Goal: Information Seeking & Learning: Learn about a topic

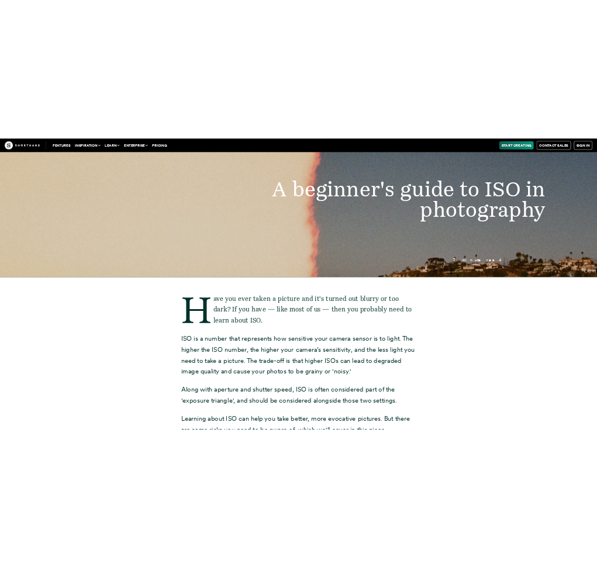
scroll to position [58, 0]
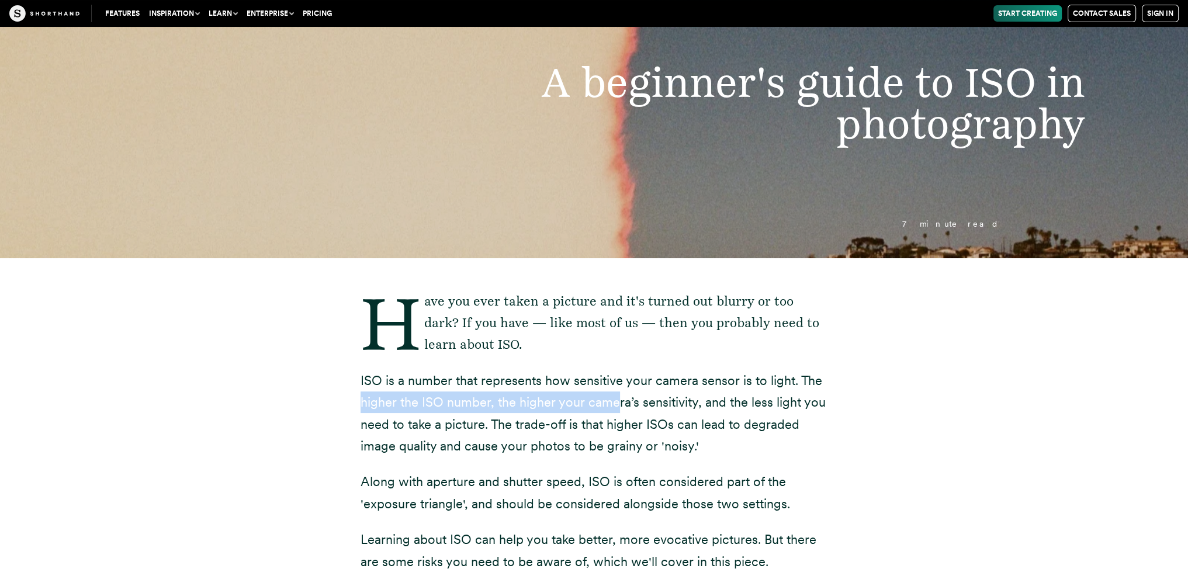
drag, startPoint x: 351, startPoint y: 394, endPoint x: 539, endPoint y: 399, distance: 188.3
click at [615, 408] on div "Have you ever taken a picture and it's turned out blurry or too dark? If you ha…" at bounding box center [594, 580] width 514 height 645
click at [379, 382] on p "ISO is a number that represents how sensitive your camera sensor is to light. T…" at bounding box center [595, 414] width 468 height 88
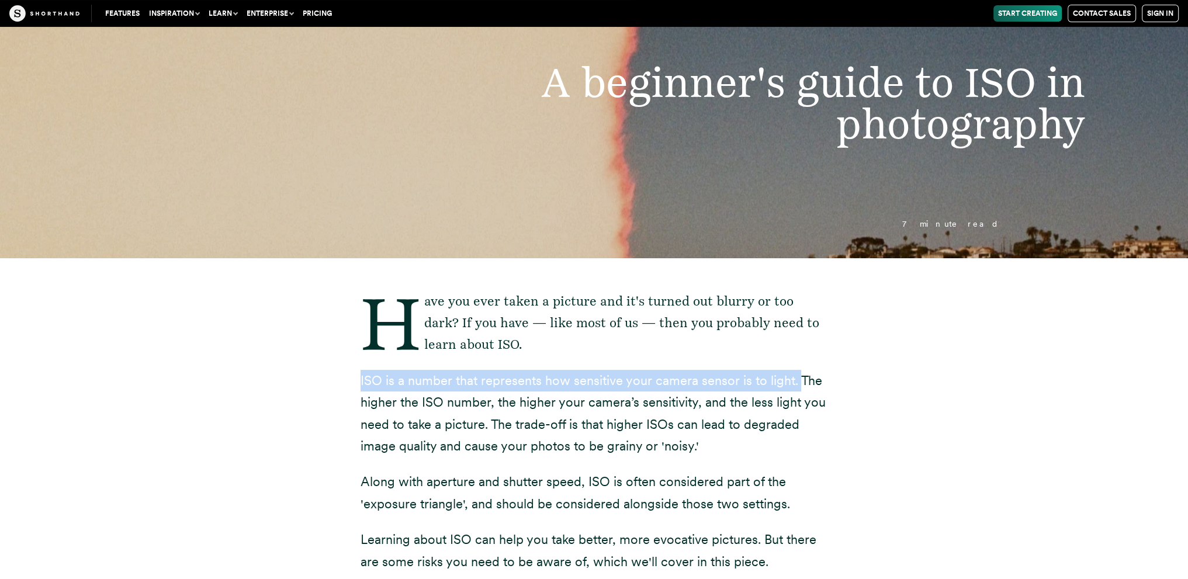
drag, startPoint x: 350, startPoint y: 382, endPoint x: 793, endPoint y: 376, distance: 443.1
click at [793, 376] on div "Have you ever taken a picture and it's turned out blurry or too dark? If you ha…" at bounding box center [594, 580] width 514 height 645
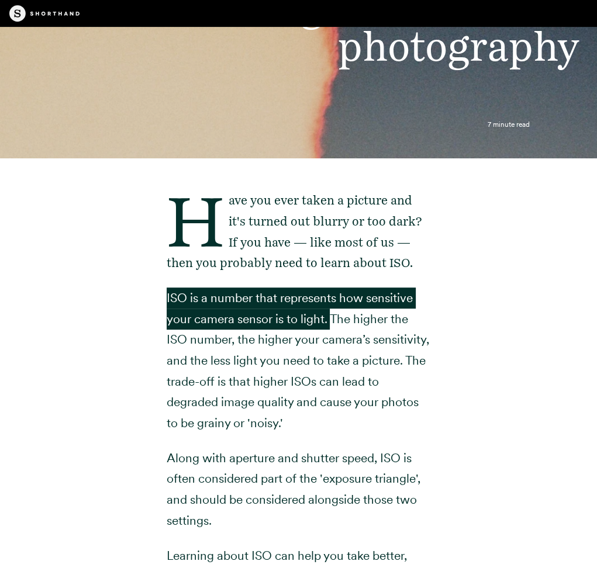
scroll to position [175, 0]
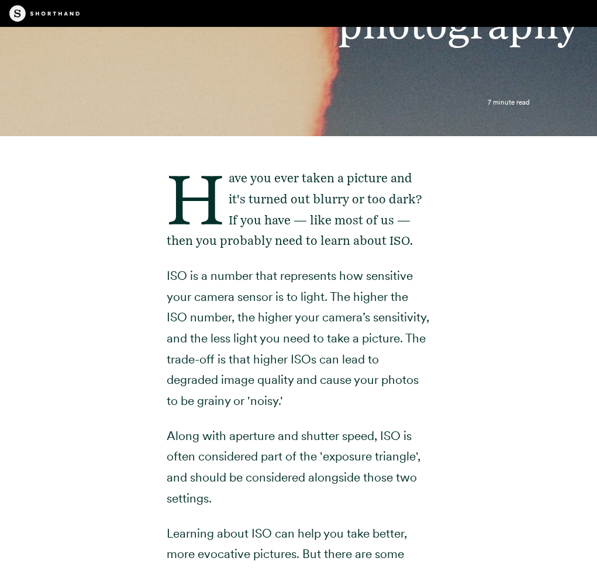
click at [293, 352] on p "ISO is a number that represents how sensitive your camera sensor is to light. T…" at bounding box center [299, 338] width 264 height 146
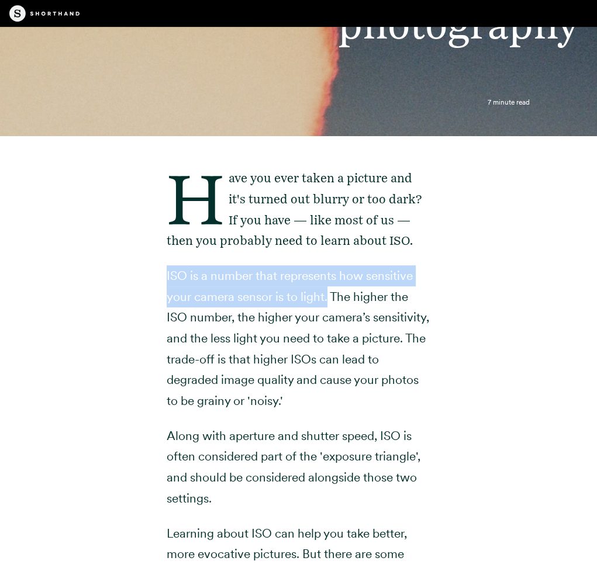
drag, startPoint x: 151, startPoint y: 273, endPoint x: 327, endPoint y: 299, distance: 177.8
click at [327, 299] on div "Have you ever taken a picture and it's turned out blurry or too dark? If you ha…" at bounding box center [298, 552] width 299 height 833
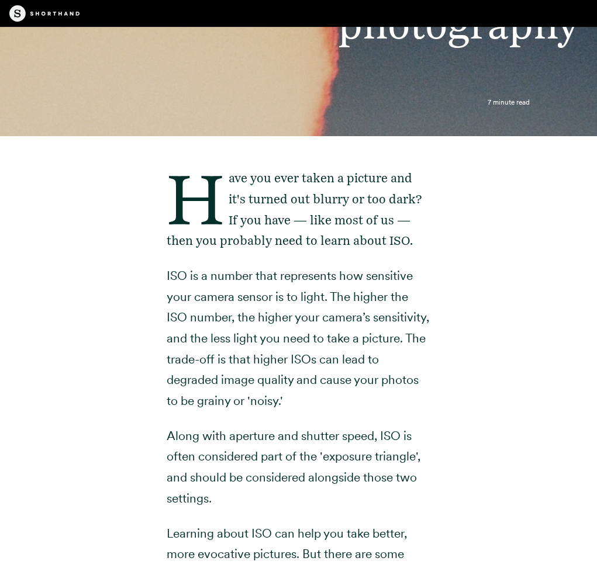
drag, startPoint x: 182, startPoint y: 312, endPoint x: 57, endPoint y: 193, distance: 172.0
click at [179, 308] on p "ISO is a number that represents how sensitive your camera sensor is to light. T…" at bounding box center [299, 338] width 264 height 146
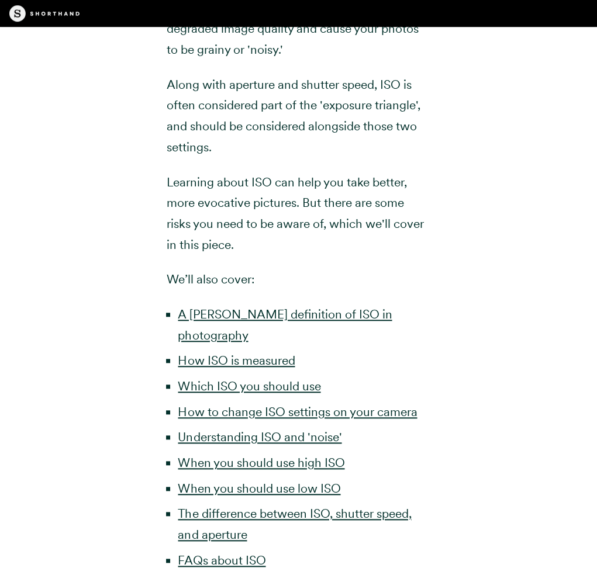
scroll to position [526, 0]
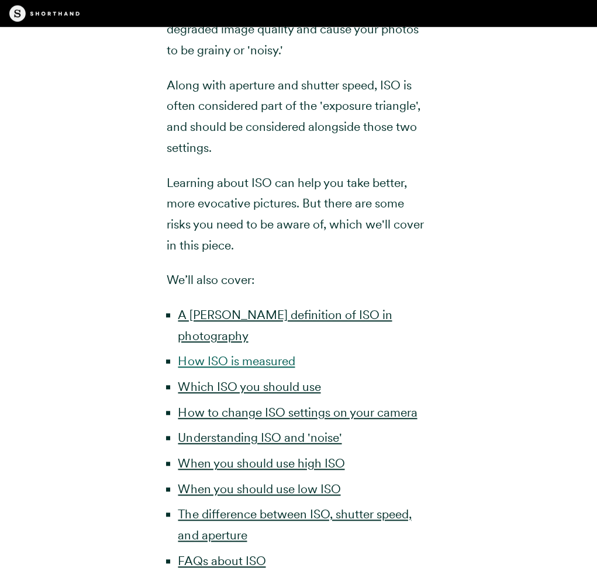
click at [287, 354] on link "How ISO is measured" at bounding box center [236, 361] width 117 height 15
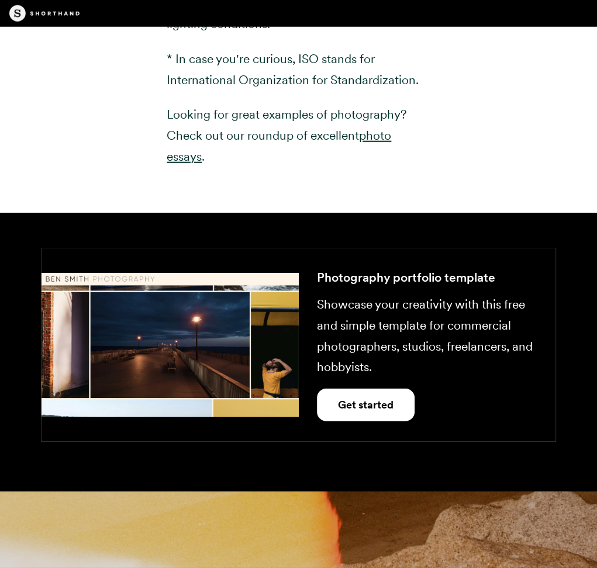
scroll to position [2569, 0]
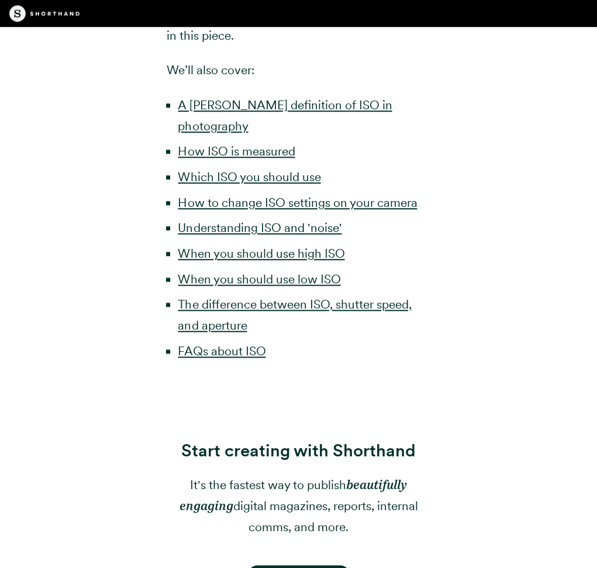
scroll to position [698, 0]
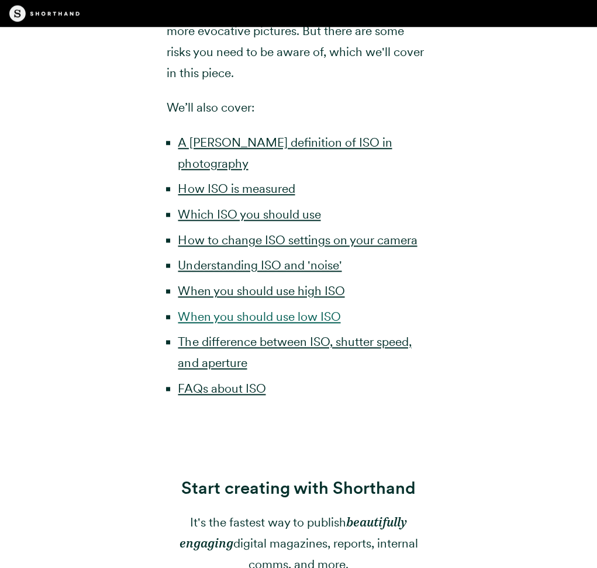
click at [309, 309] on link "When you should use low ISO" at bounding box center [259, 316] width 162 height 15
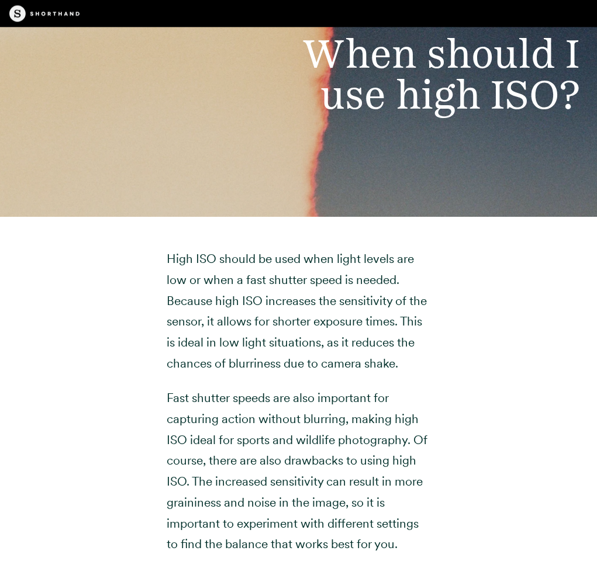
scroll to position [6805, 0]
